Goal: Task Accomplishment & Management: Manage account settings

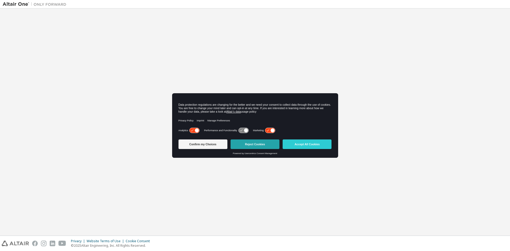
click at [259, 140] on button "Reject Cookies" at bounding box center [254, 144] width 49 height 10
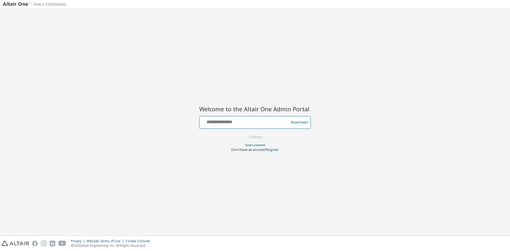
click at [260, 122] on input "text" at bounding box center [244, 121] width 87 height 8
type input "**********"
click at [261, 136] on button "Continue" at bounding box center [255, 137] width 25 height 8
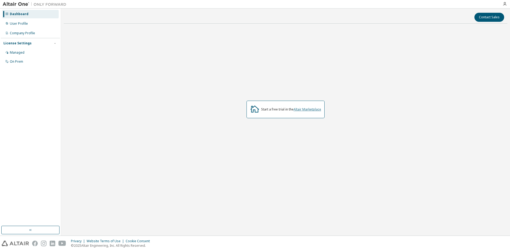
click at [310, 110] on link "Altair Marketplace" at bounding box center [307, 109] width 28 height 5
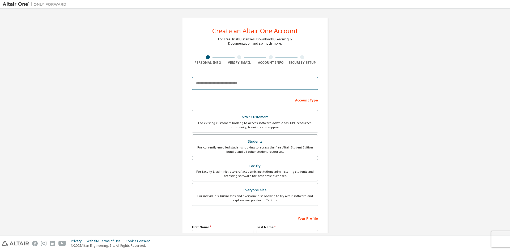
click at [238, 82] on input "email" at bounding box center [255, 83] width 126 height 13
type input "**********"
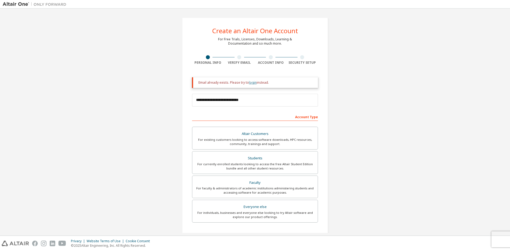
click at [252, 83] on link "login" at bounding box center [253, 82] width 8 height 5
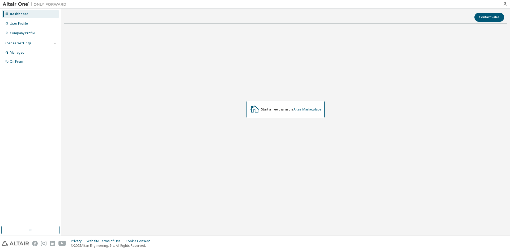
click at [306, 111] on link "Altair Marketplace" at bounding box center [307, 109] width 28 height 5
click at [25, 59] on div "On Prem" at bounding box center [30, 61] width 57 height 8
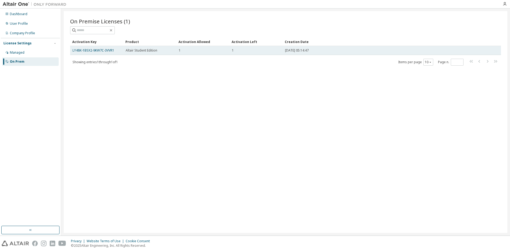
click at [150, 53] on td "Altair Student Edition" at bounding box center [149, 50] width 53 height 9
click at [108, 51] on link "LY48K-1BSX2-9KW7C-3VVR1" at bounding box center [93, 50] width 42 height 5
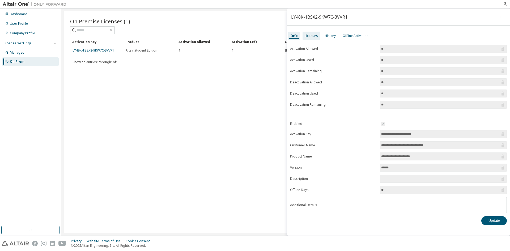
click at [309, 36] on div "Licenses" at bounding box center [310, 36] width 13 height 4
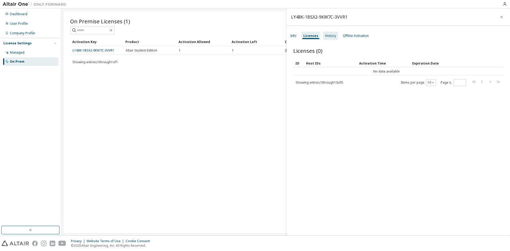
click at [333, 35] on div "History" at bounding box center [330, 36] width 11 height 4
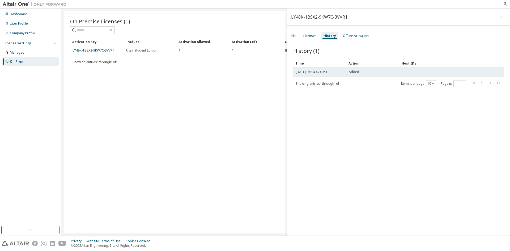
click at [327, 71] on span "[DATE] 05:14:47 GMT" at bounding box center [311, 72] width 32 height 4
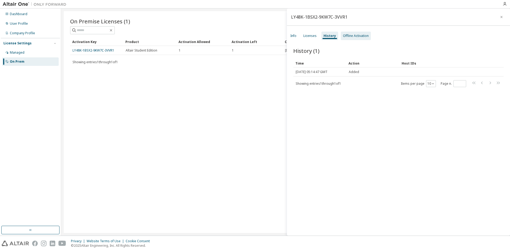
click at [355, 32] on div "Offline Activation" at bounding box center [355, 36] width 30 height 8
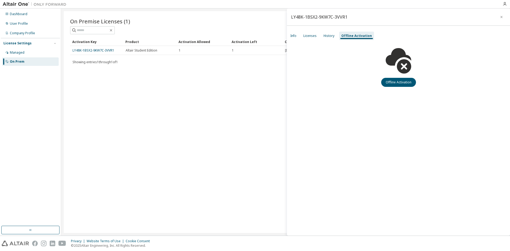
click at [330, 40] on div "Info Licenses History Offline Activation" at bounding box center [398, 36] width 223 height 10
click at [329, 38] on div "History" at bounding box center [328, 36] width 15 height 8
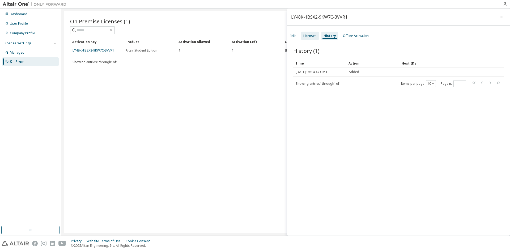
click at [312, 32] on div "Licenses" at bounding box center [310, 36] width 18 height 8
click at [299, 34] on div "Info Licenses History Offline Activation" at bounding box center [398, 36] width 223 height 10
click at [292, 36] on div "Info" at bounding box center [293, 36] width 6 height 4
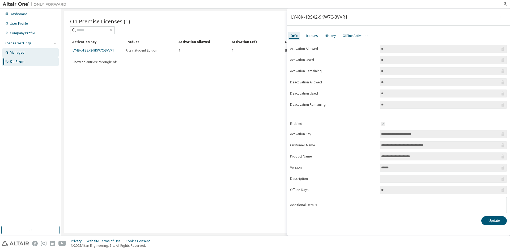
click at [46, 52] on div "Managed" at bounding box center [30, 52] width 57 height 8
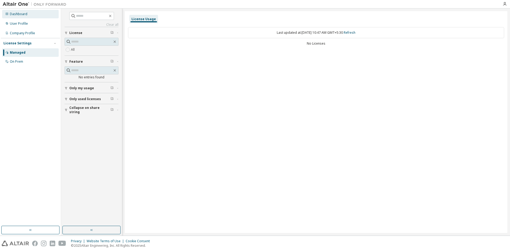
click at [24, 16] on div "Dashboard" at bounding box center [19, 14] width 18 height 4
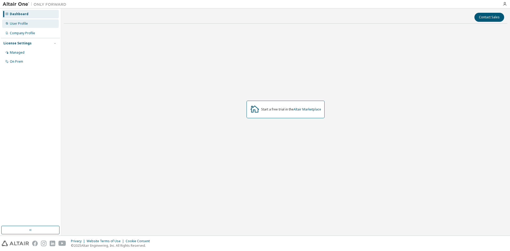
click at [27, 25] on div "User Profile" at bounding box center [19, 23] width 18 height 4
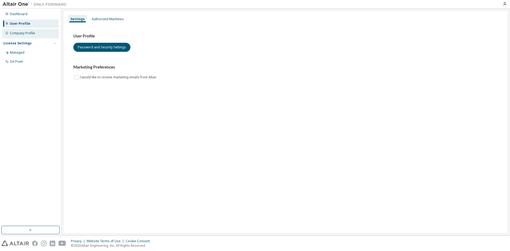
click at [27, 34] on div "Company Profile" at bounding box center [22, 33] width 25 height 4
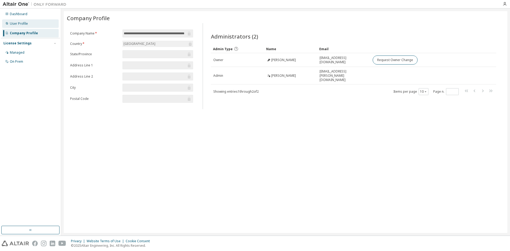
click at [22, 21] on div "User Profile" at bounding box center [19, 23] width 18 height 4
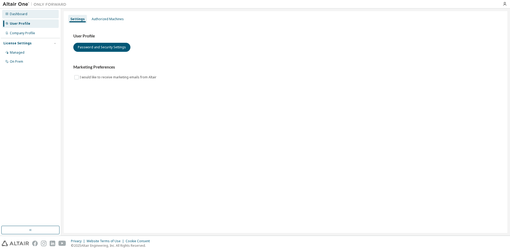
click at [24, 12] on div "Dashboard" at bounding box center [19, 14] width 18 height 4
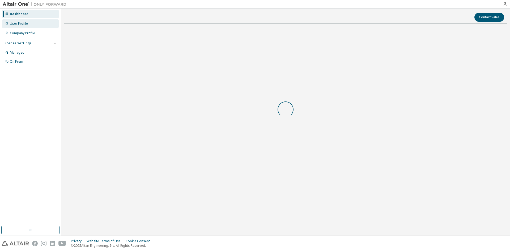
click at [30, 22] on div "User Profile" at bounding box center [30, 23] width 57 height 8
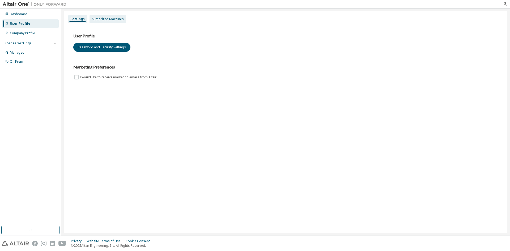
click at [96, 19] on div "Authorized Machines" at bounding box center [108, 19] width 32 height 4
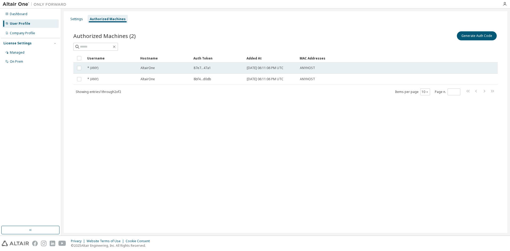
click at [257, 68] on span "[DATE] 06:11:06 PM UTC" at bounding box center [265, 68] width 37 height 4
click at [92, 69] on span "* (ANY)" at bounding box center [92, 68] width 11 height 4
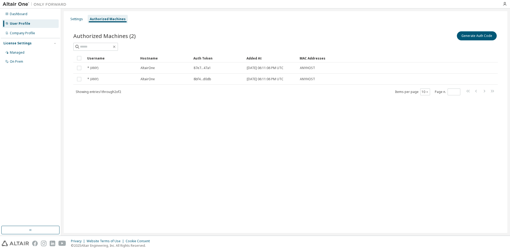
click at [92, 69] on span "* (ANY)" at bounding box center [92, 68] width 11 height 4
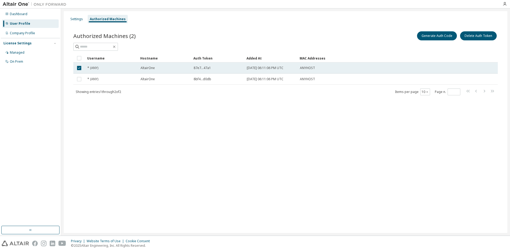
click at [94, 68] on span "* (ANY)" at bounding box center [92, 68] width 11 height 4
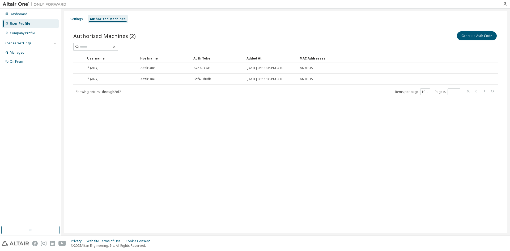
click at [94, 68] on span "* (ANY)" at bounding box center [92, 68] width 11 height 4
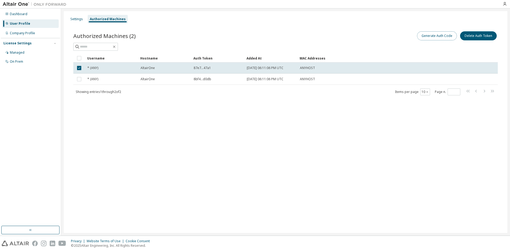
click at [429, 33] on button "Generate Auth Code" at bounding box center [437, 35] width 40 height 9
